Goal: Task Accomplishment & Management: Manage account settings

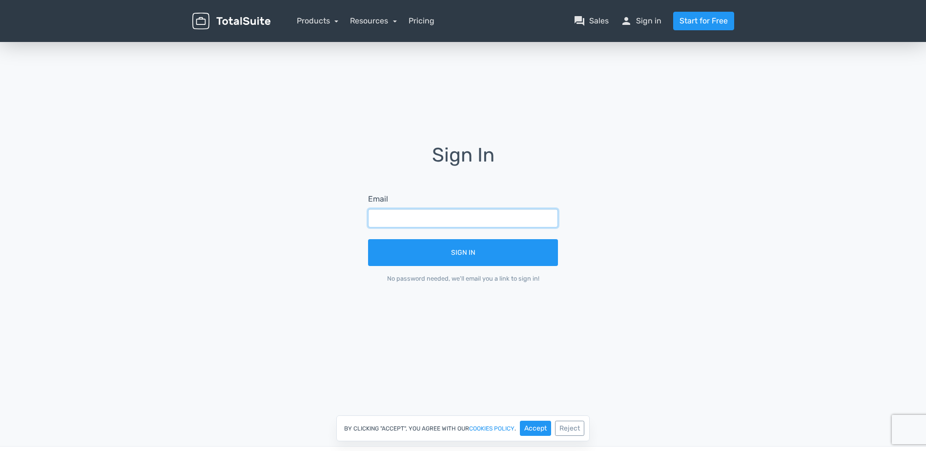
paste input "billing@ibs.gr"
type input "billing@ibs.gr"
click at [511, 323] on div "Sign In Email billing@ibs.gr Sign In No password needed, we'll email you a link…" at bounding box center [463, 220] width 556 height 361
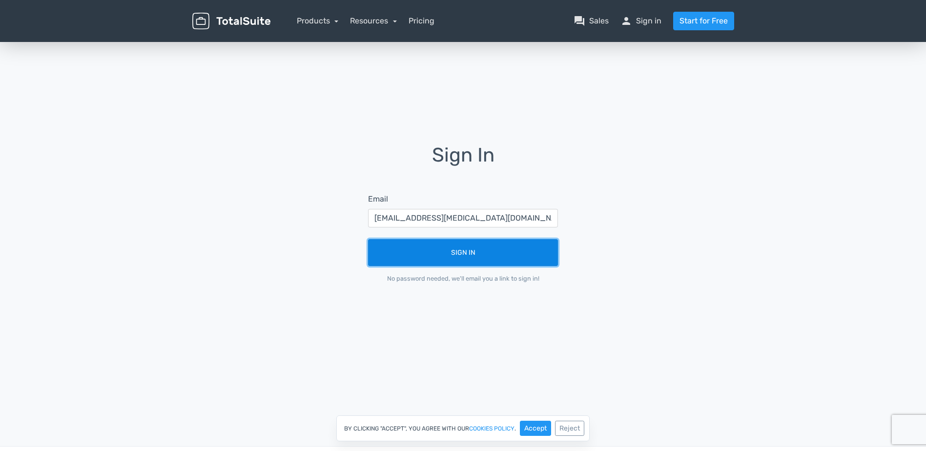
click at [470, 259] on button "Sign In" at bounding box center [463, 252] width 190 height 27
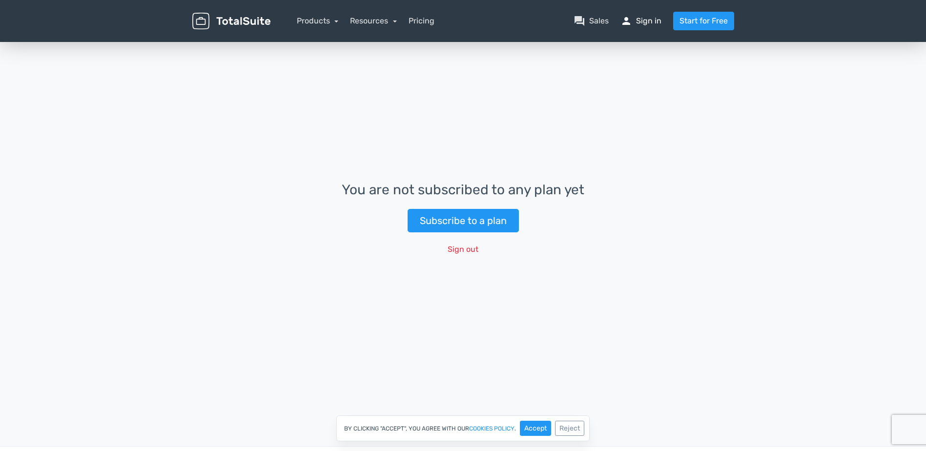
click at [643, 22] on link "person Sign in" at bounding box center [640, 21] width 41 height 12
click at [326, 23] on link "Products" at bounding box center [318, 20] width 42 height 9
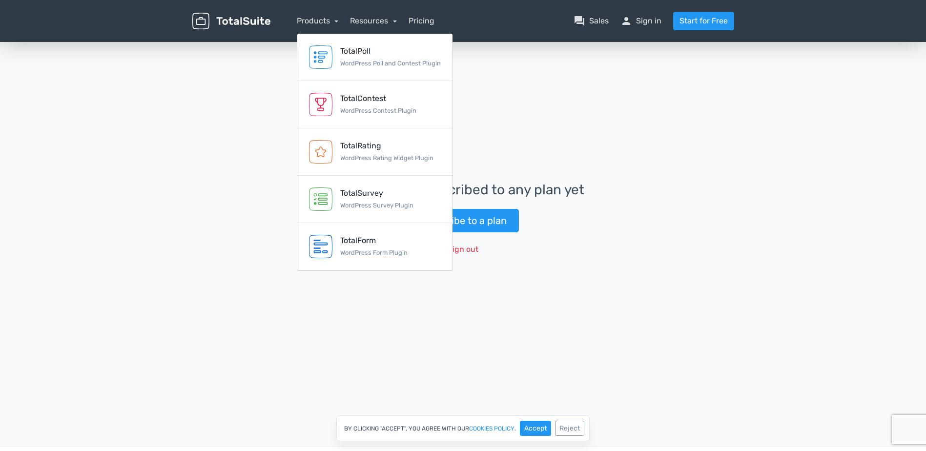
click at [243, 124] on div "You are not subscribed to any plan yet Subscribe to a plan Sign out" at bounding box center [463, 220] width 926 height 361
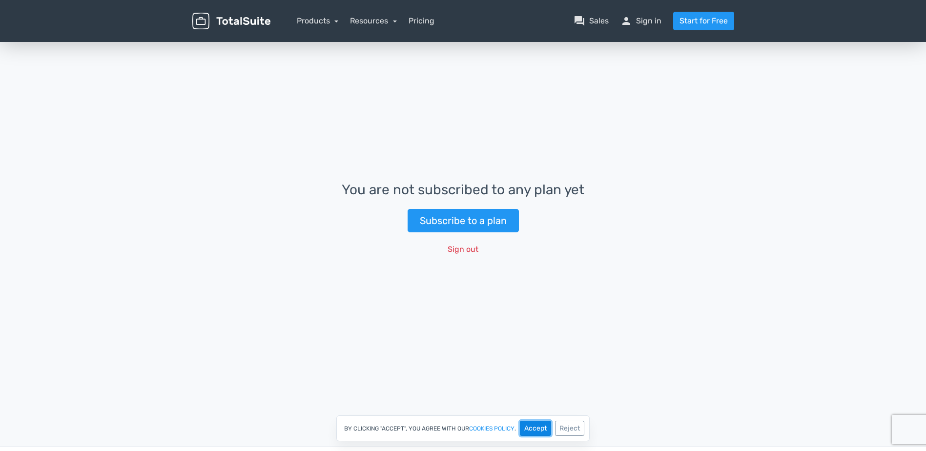
click at [536, 423] on button "Accept" at bounding box center [535, 428] width 31 height 15
